Goal: Task Accomplishment & Management: Use online tool/utility

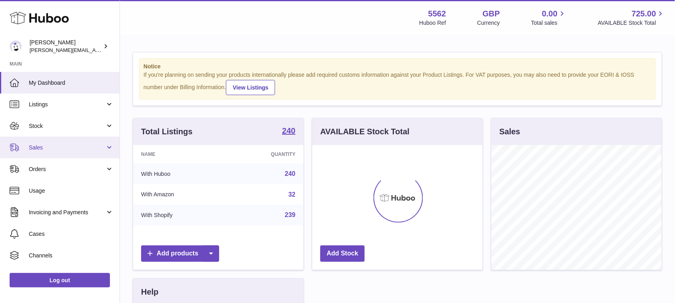
scroll to position [124, 170]
click at [51, 147] on span "Sales" at bounding box center [67, 148] width 76 height 8
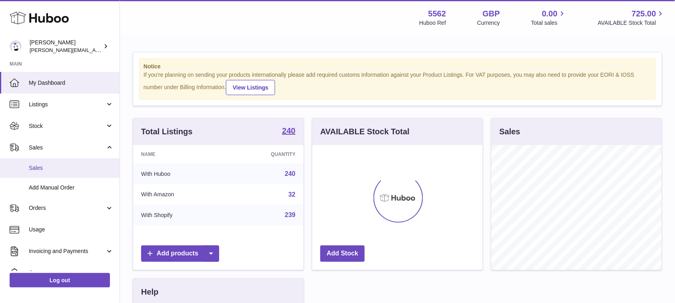
click at [45, 166] on span "Sales" at bounding box center [71, 168] width 85 height 8
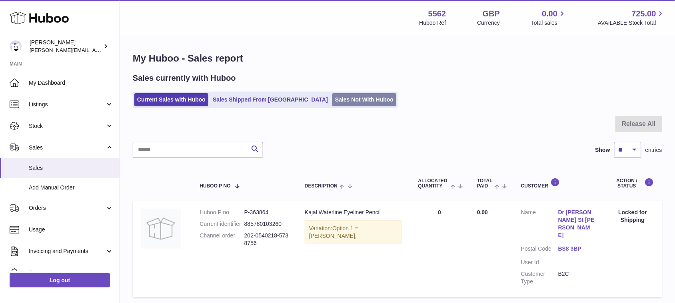
click at [332, 100] on link "Sales Not With Huboo" at bounding box center [364, 99] width 64 height 13
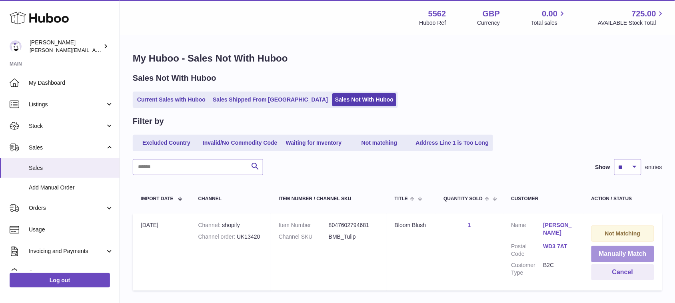
click at [629, 257] on button "Manually Match" at bounding box center [622, 254] width 63 height 16
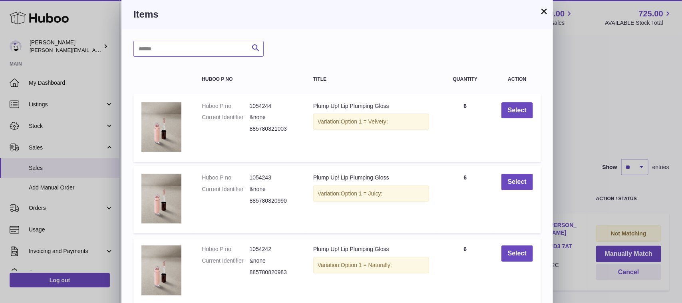
click at [208, 53] on input "text" at bounding box center [198, 49] width 130 height 16
type input "*****"
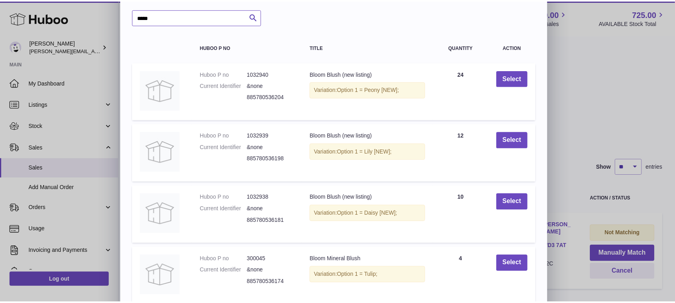
scroll to position [100, 0]
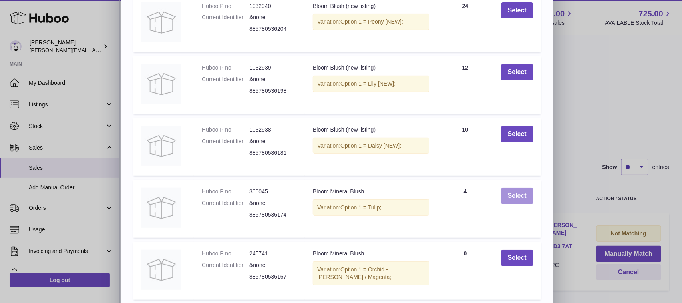
click at [515, 199] on button "Select" at bounding box center [517, 196] width 32 height 16
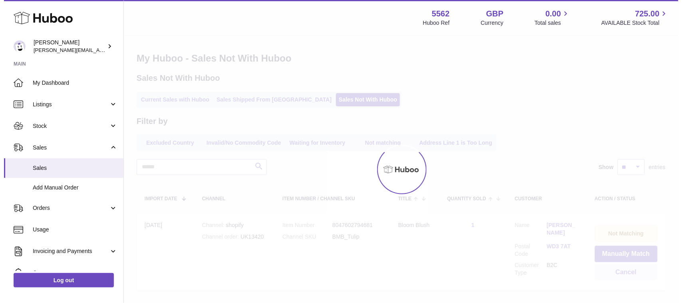
scroll to position [0, 0]
